Goal: Task Accomplishment & Management: Manage account settings

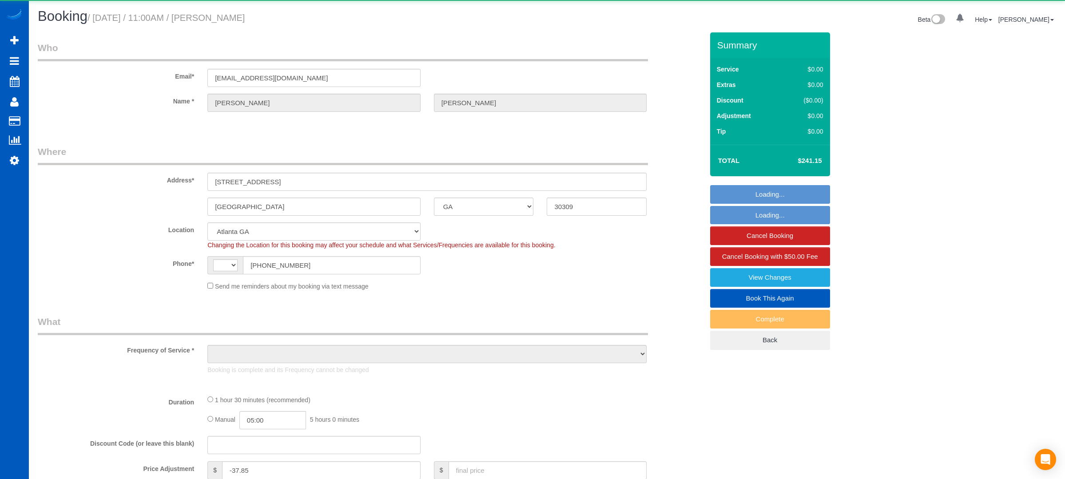
select select "GA"
select select "string:[GEOGRAPHIC_DATA]"
select select "object:1076"
select select "199"
select select "1001"
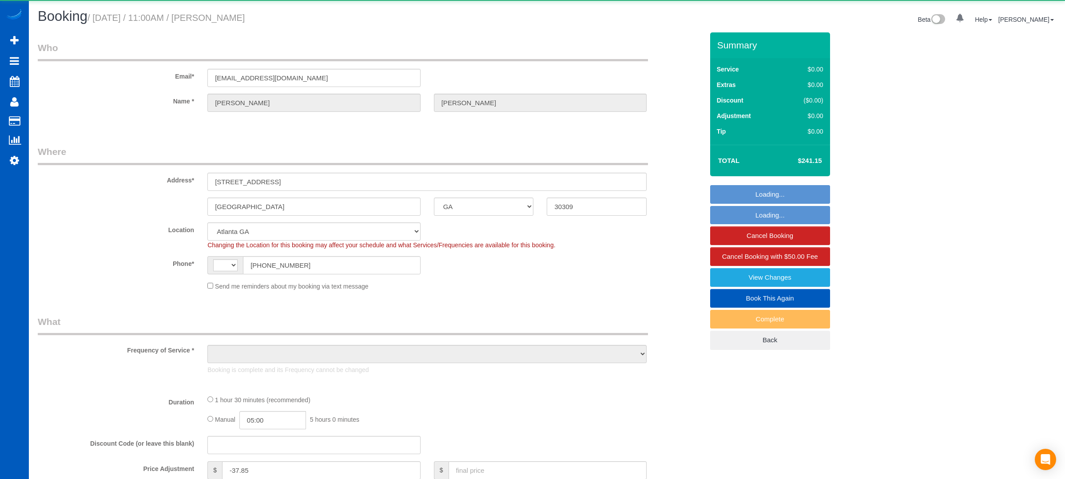
select select "2"
select select "spot1"
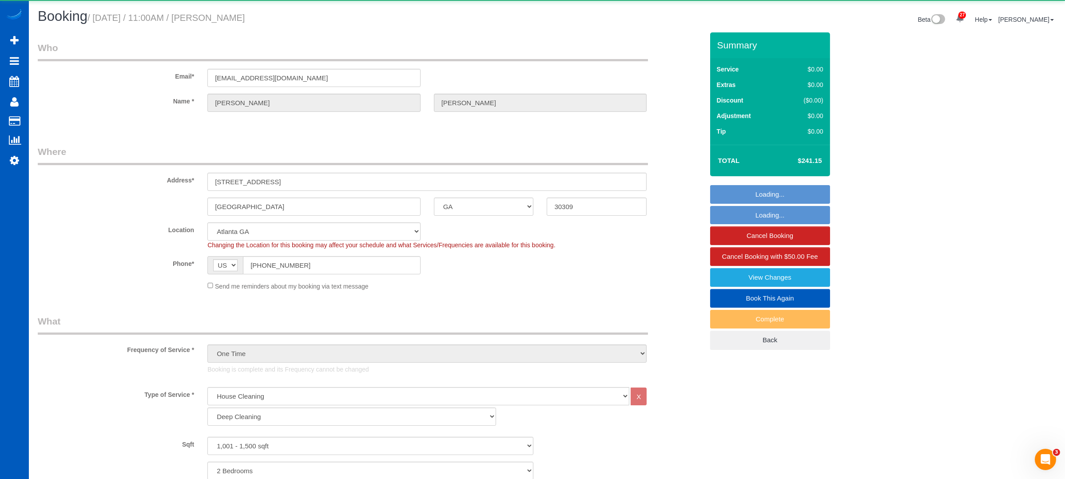
select select "1001"
select select "2"
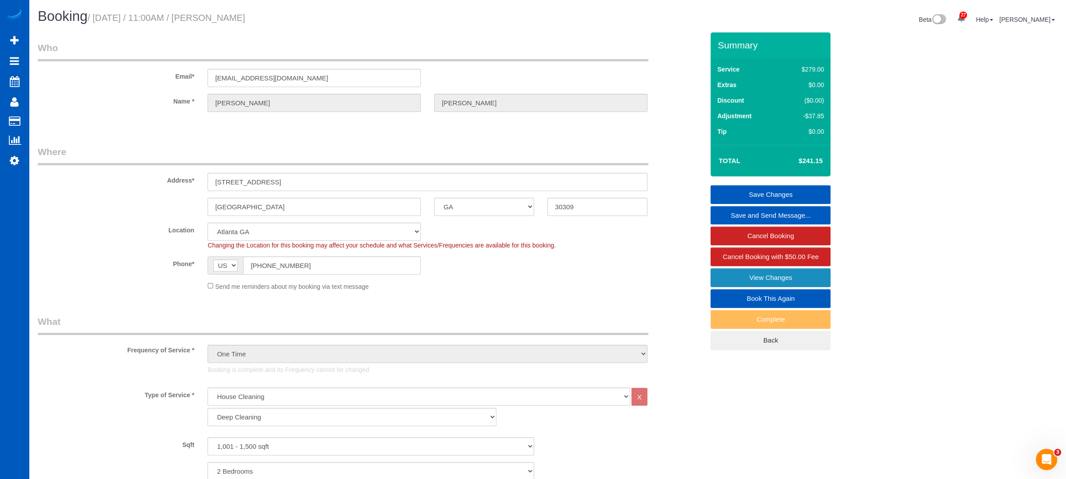
click at [779, 271] on link "View Changes" at bounding box center [770, 277] width 120 height 19
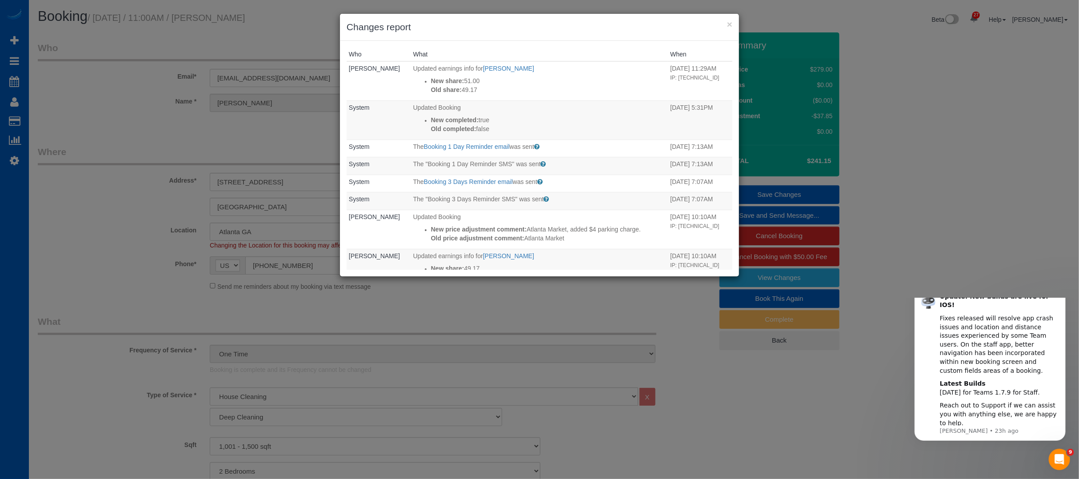
scroll to position [321, 0]
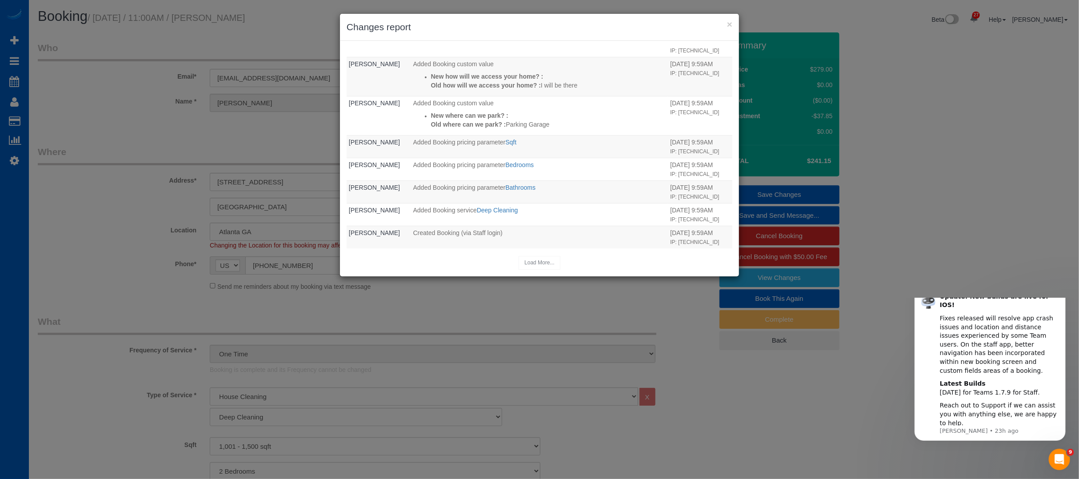
click at [143, 248] on div "× Changes report Who What When [PERSON_NAME] Updated earnings info for [PERSON_…" at bounding box center [539, 239] width 1079 height 479
click at [728, 24] on button "×" at bounding box center [729, 24] width 5 height 9
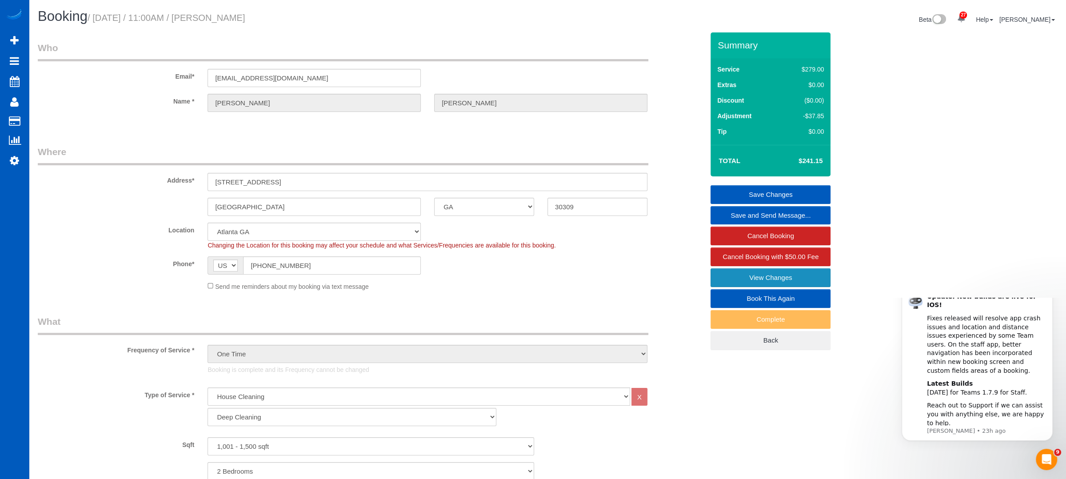
click at [759, 276] on link "View Changes" at bounding box center [770, 277] width 120 height 19
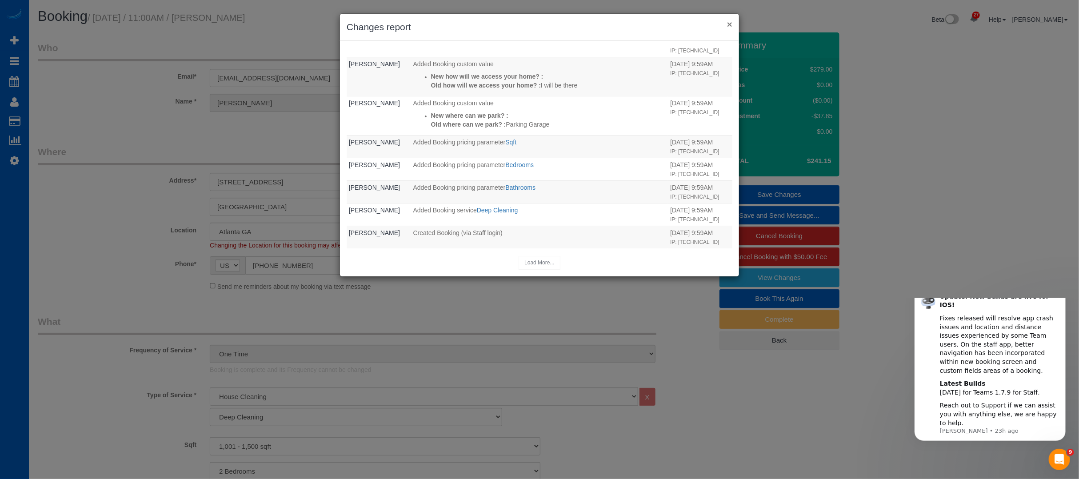
click at [730, 23] on button "×" at bounding box center [729, 24] width 5 height 9
